Goal: Find specific page/section: Find specific page/section

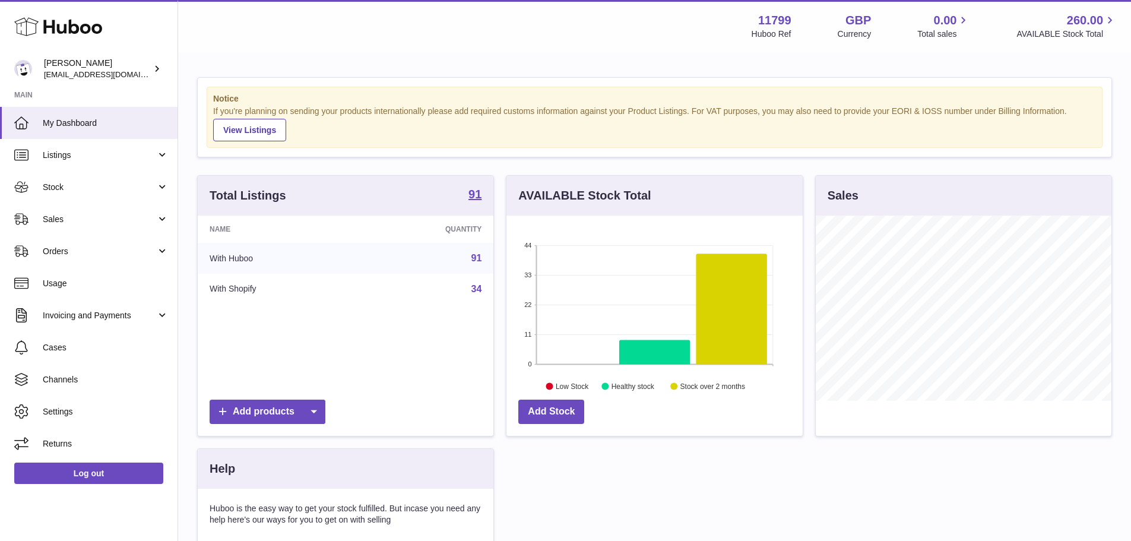
scroll to position [185, 296]
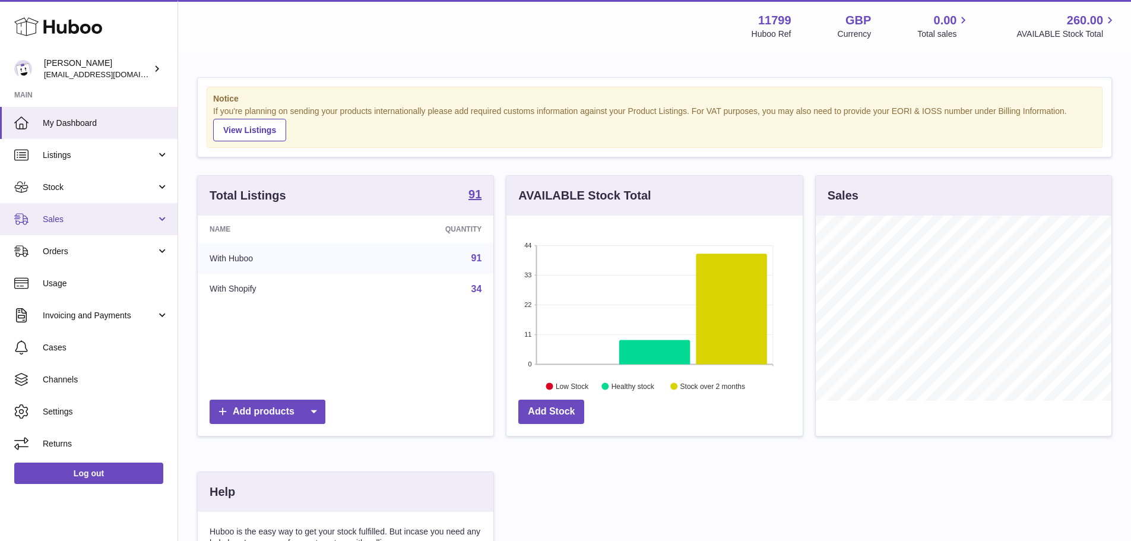
click at [41, 209] on link "Sales" at bounding box center [88, 219] width 177 height 32
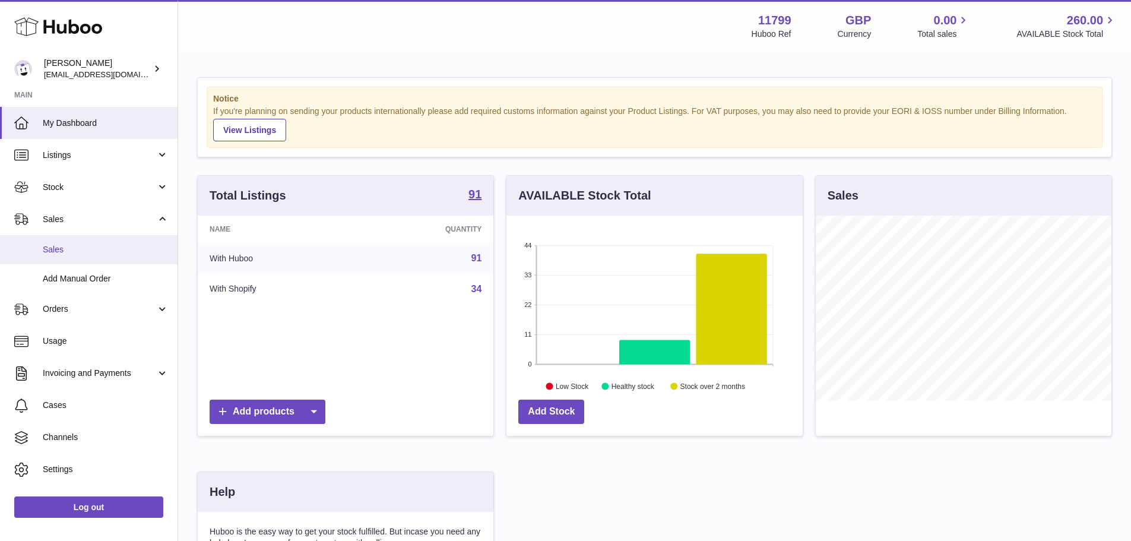
click at [108, 249] on span "Sales" at bounding box center [106, 249] width 126 height 11
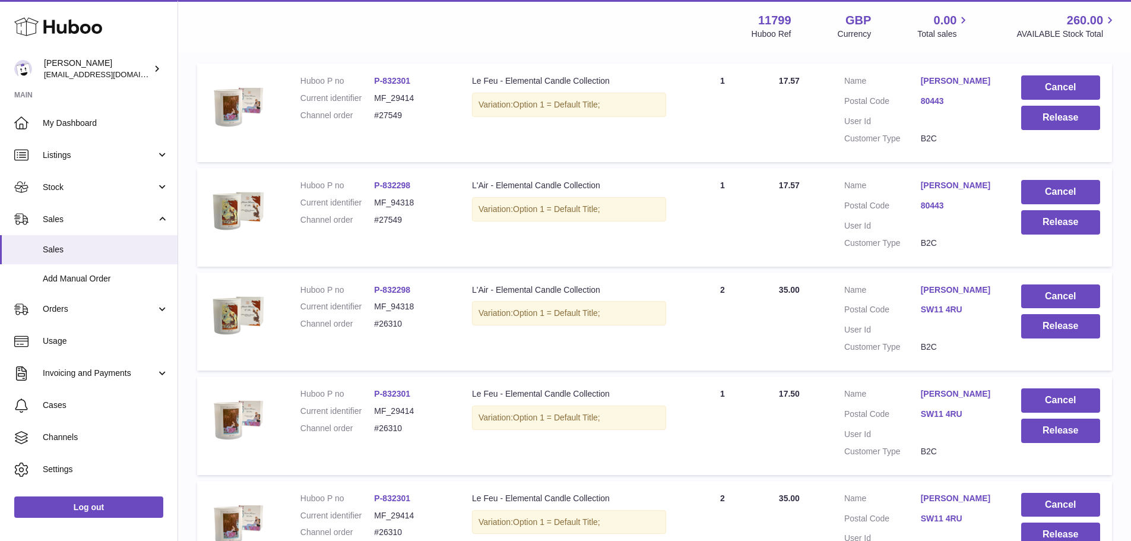
scroll to position [61, 0]
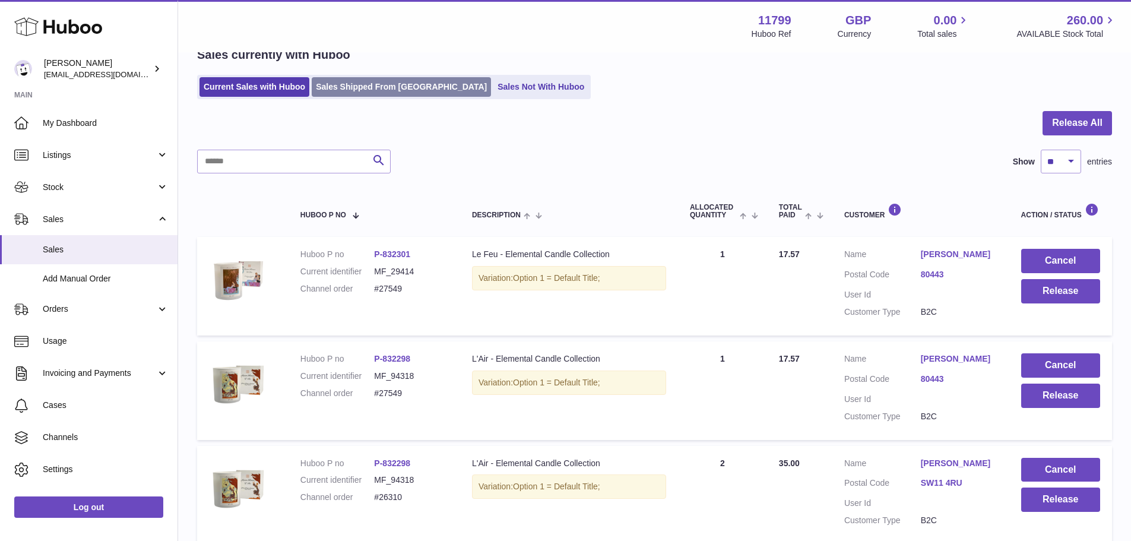
click at [358, 88] on link "Sales Shipped From [GEOGRAPHIC_DATA]" at bounding box center [401, 87] width 179 height 20
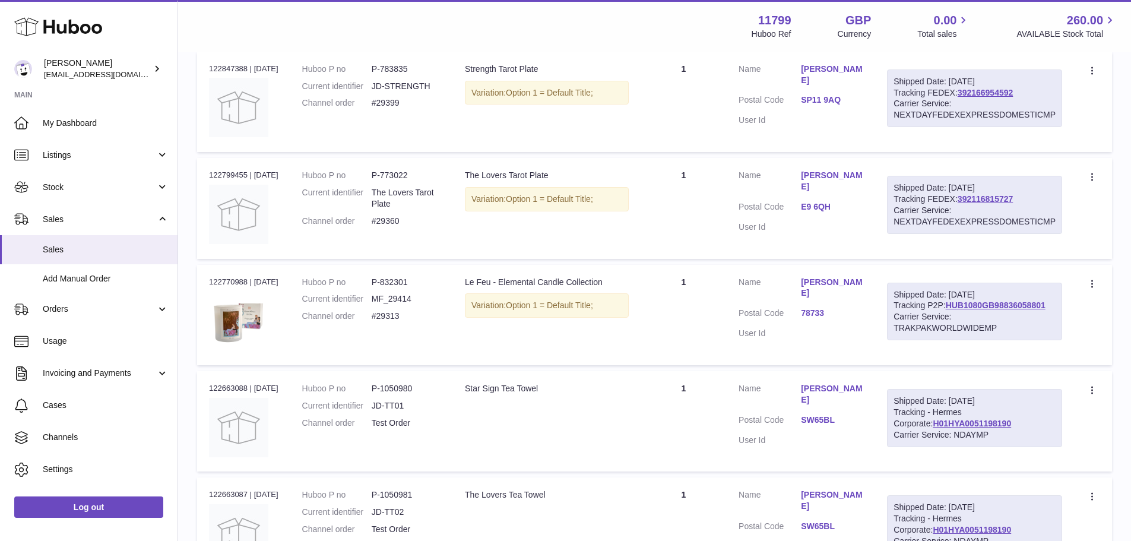
scroll to position [237, 0]
